Goal: Navigation & Orientation: Find specific page/section

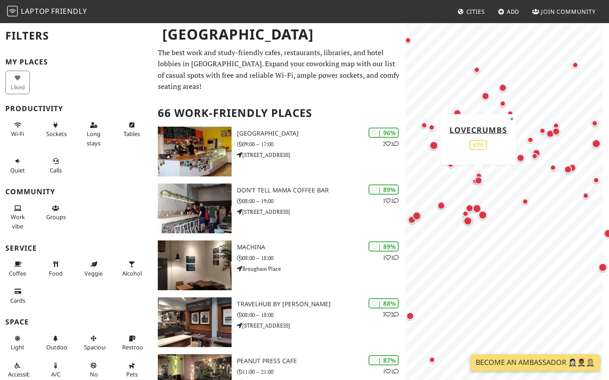
drag, startPoint x: 473, startPoint y: 144, endPoint x: 484, endPoint y: 198, distance: 55.0
click at [484, 190] on div "Map marker" at bounding box center [479, 181] width 18 height 18
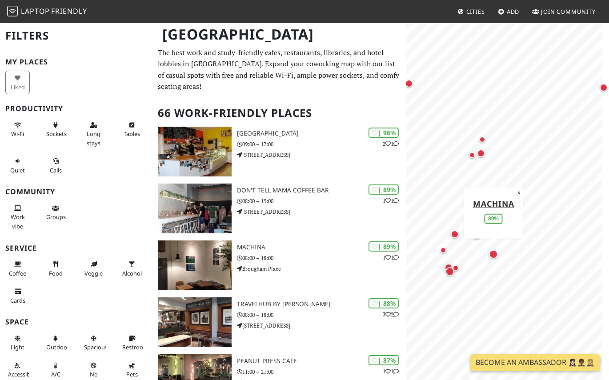
click at [496, 251] on div "Map marker" at bounding box center [493, 254] width 9 height 9
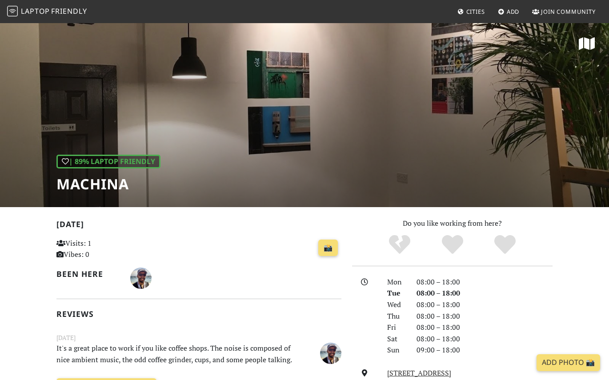
scroll to position [83, 0]
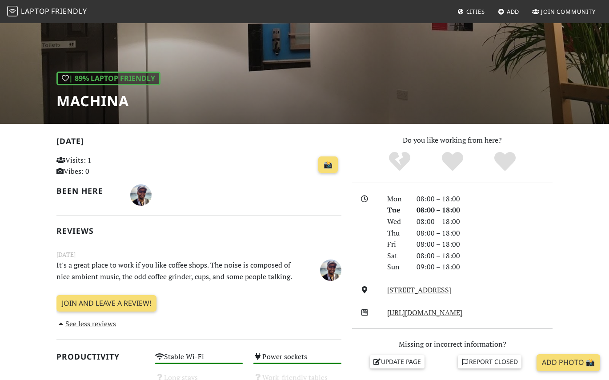
click at [112, 97] on h1 "Machina" at bounding box center [108, 101] width 104 height 17
drag, startPoint x: 112, startPoint y: 97, endPoint x: 137, endPoint y: 120, distance: 34.0
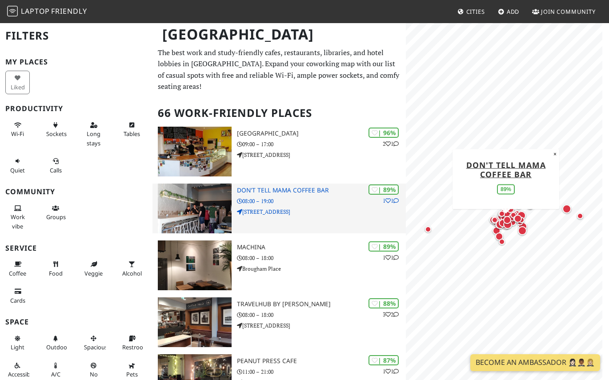
click at [319, 198] on p "08:00 – 19:00" at bounding box center [321, 201] width 169 height 8
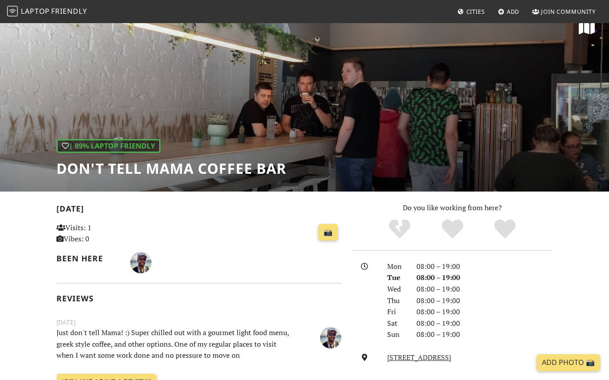
scroll to position [71, 0]
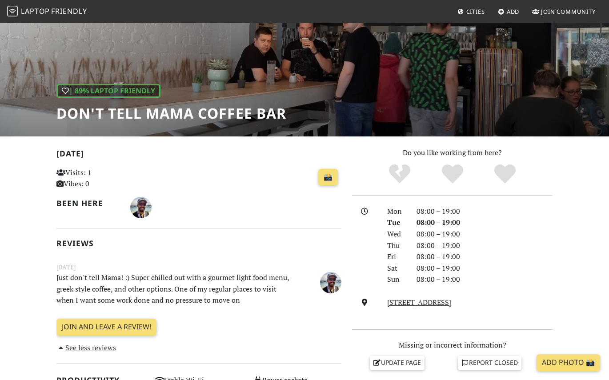
click at [194, 112] on h1 "Don't tell Mama Coffee Bar" at bounding box center [171, 113] width 230 height 17
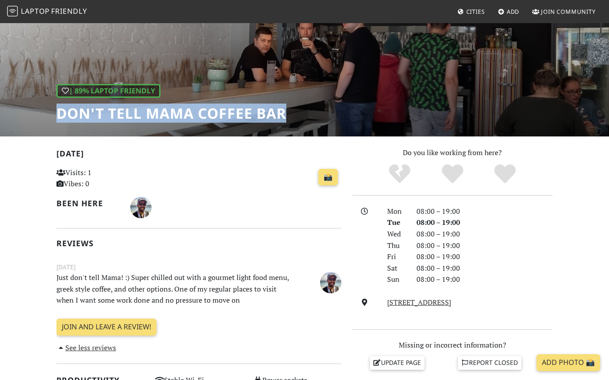
click at [194, 112] on h1 "Don't tell Mama Coffee Bar" at bounding box center [171, 113] width 230 height 17
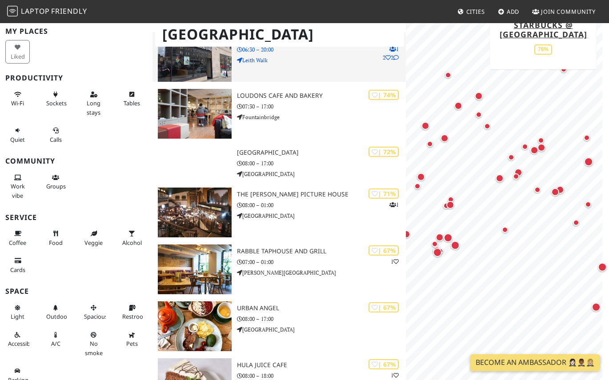
scroll to position [1238, 0]
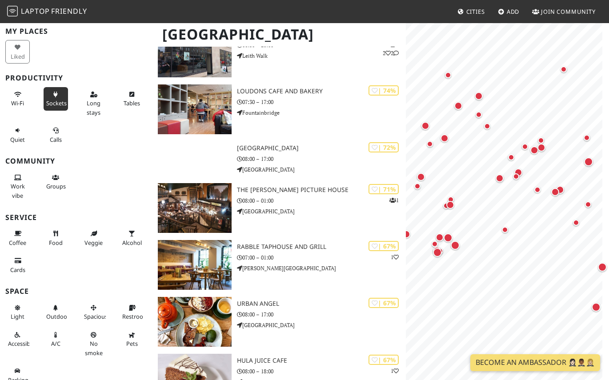
click at [60, 96] on button "Sockets" at bounding box center [56, 99] width 24 height 24
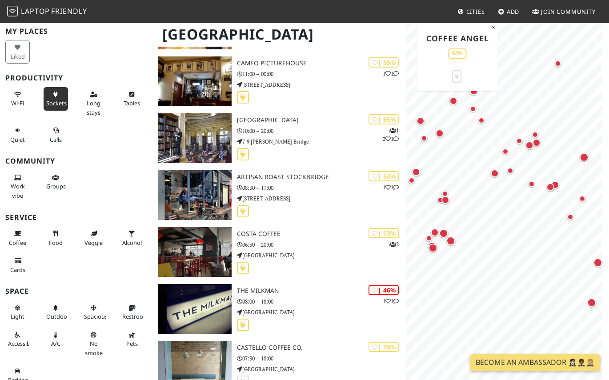
scroll to position [1664, 0]
